Goal: Check status: Check status

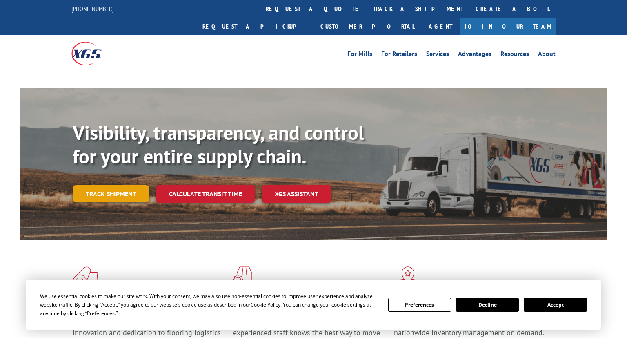
click at [127, 185] on link "Track shipment" at bounding box center [111, 193] width 77 height 17
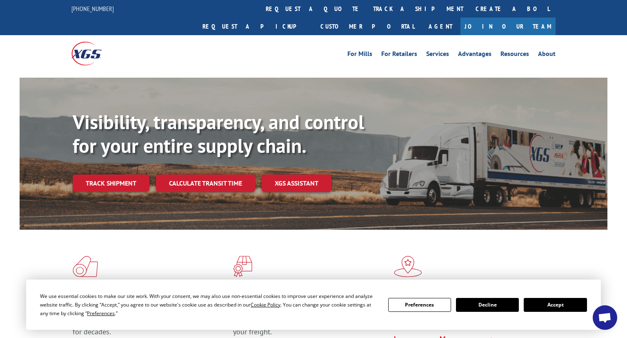
click at [127, 174] on div "Visibility, transparency, and control for your entire supply chain. Track shipm…" at bounding box center [340, 167] width 535 height 114
click at [129, 174] on link "Track shipment" at bounding box center [111, 182] width 77 height 17
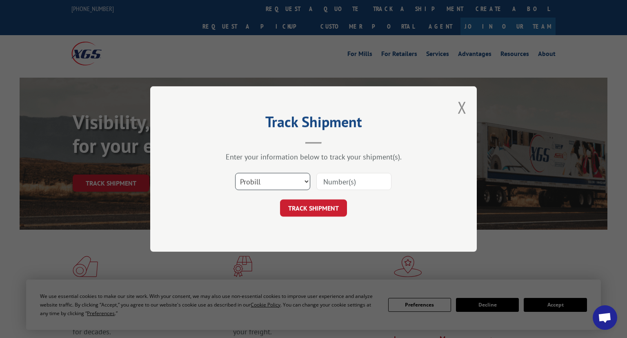
click at [235, 173] on select "Select category... Probill BOL PO" at bounding box center [272, 181] width 75 height 17
select select "bol"
click option "BOL" at bounding box center [0, 0] width 0 height 0
click at [330, 177] on input at bounding box center [354, 181] width 75 height 17
paste input "3398407"
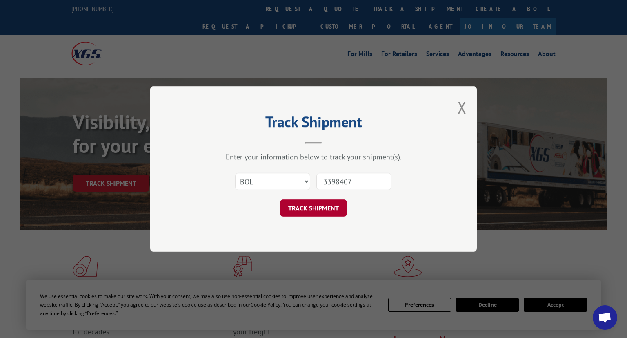
type input "3398407"
click at [329, 205] on button "TRACK SHIPMENT" at bounding box center [313, 207] width 67 height 17
